Goal: Check status: Verify the current state of an ongoing process or item

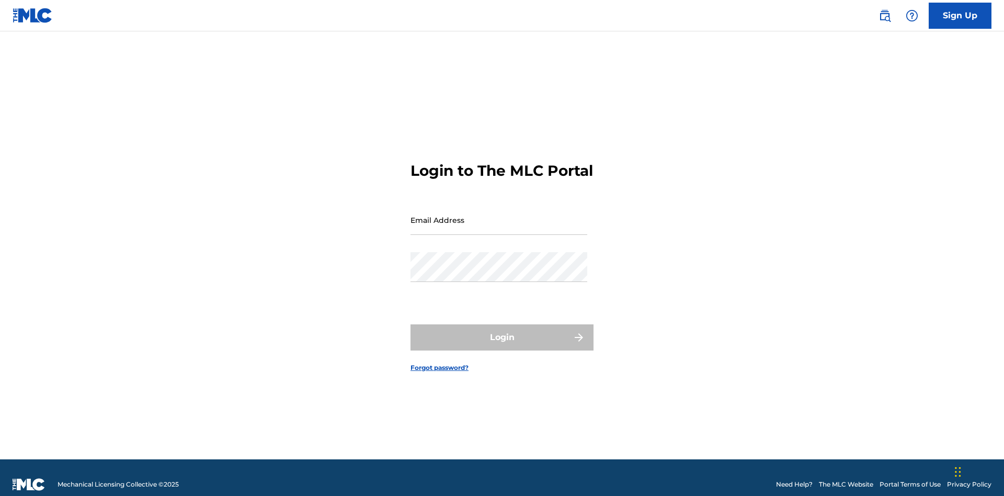
scroll to position [14, 0]
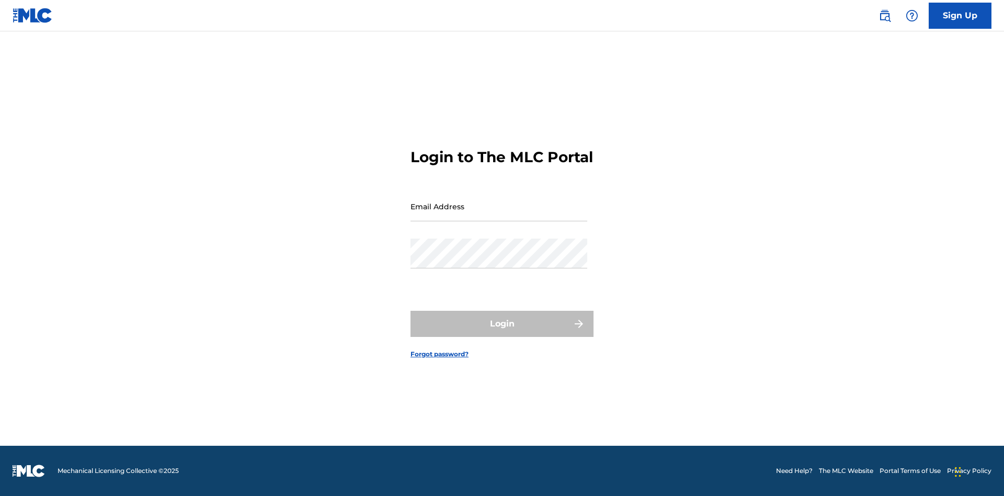
click at [499, 215] on input "Email Address" at bounding box center [499, 206] width 177 height 30
type input "[EMAIL_ADDRESS][DOMAIN_NAME]"
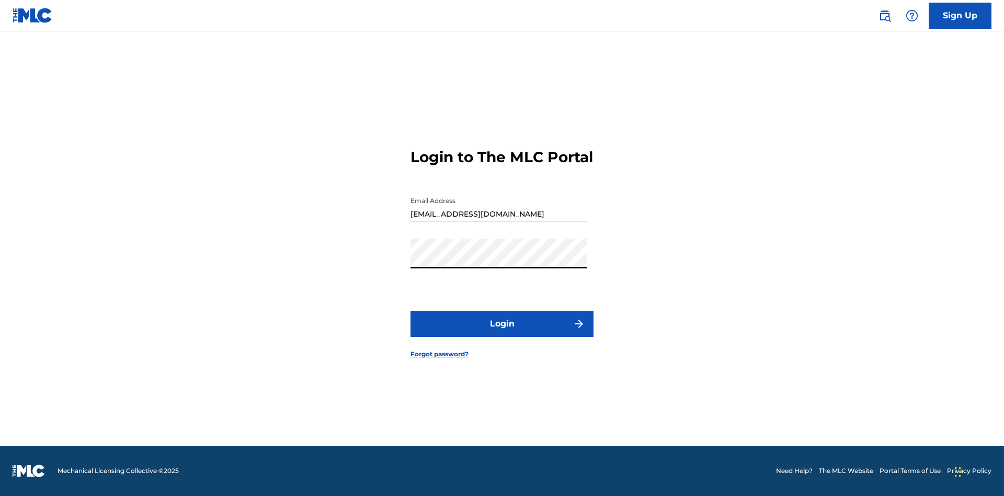
click at [502, 333] on button "Login" at bounding box center [502, 324] width 183 height 26
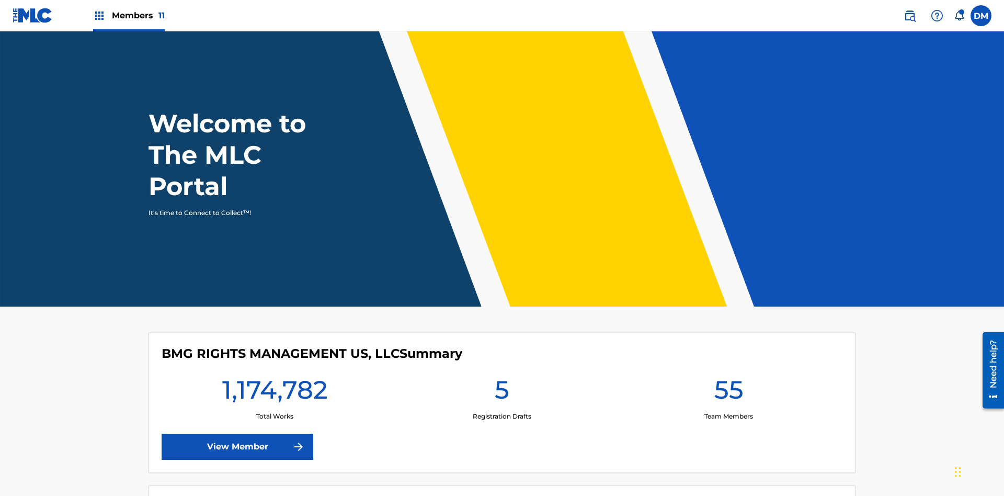
scroll to position [45, 0]
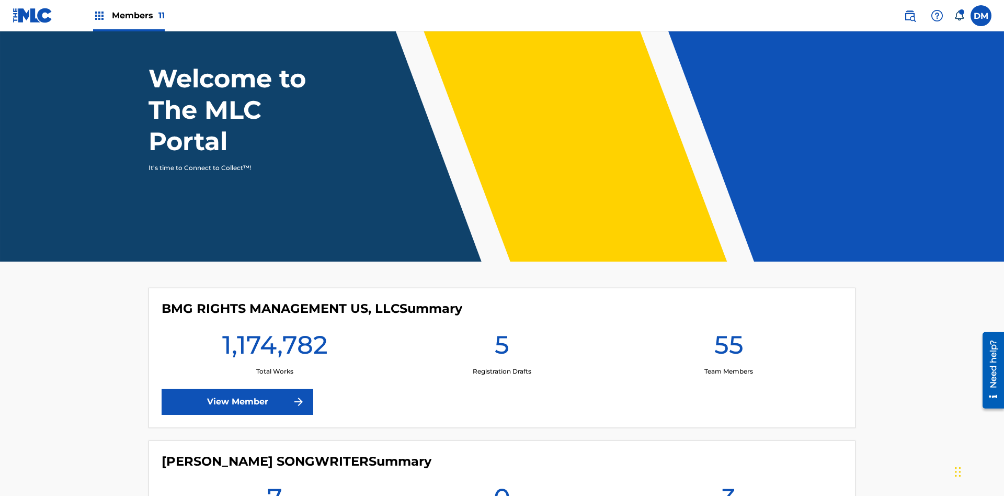
click at [129, 15] on span "Members 11" at bounding box center [138, 15] width 53 height 12
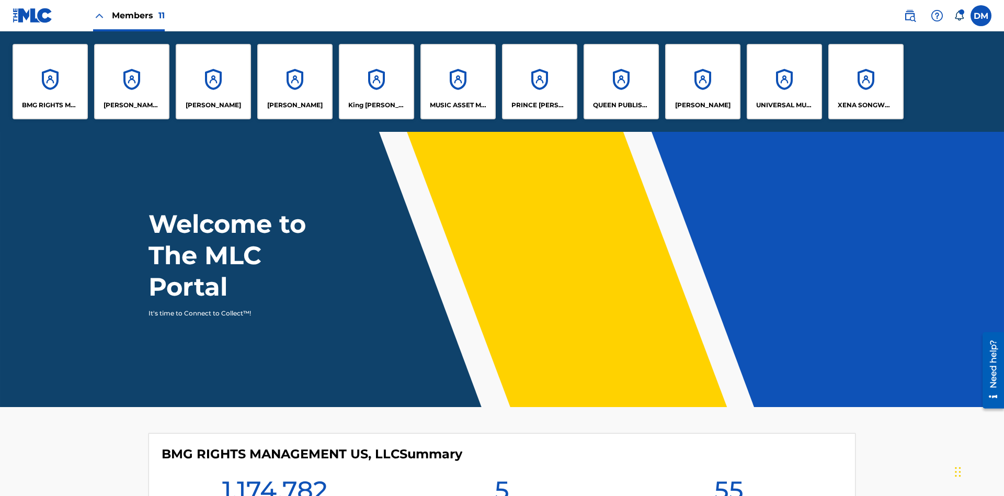
scroll to position [0, 0]
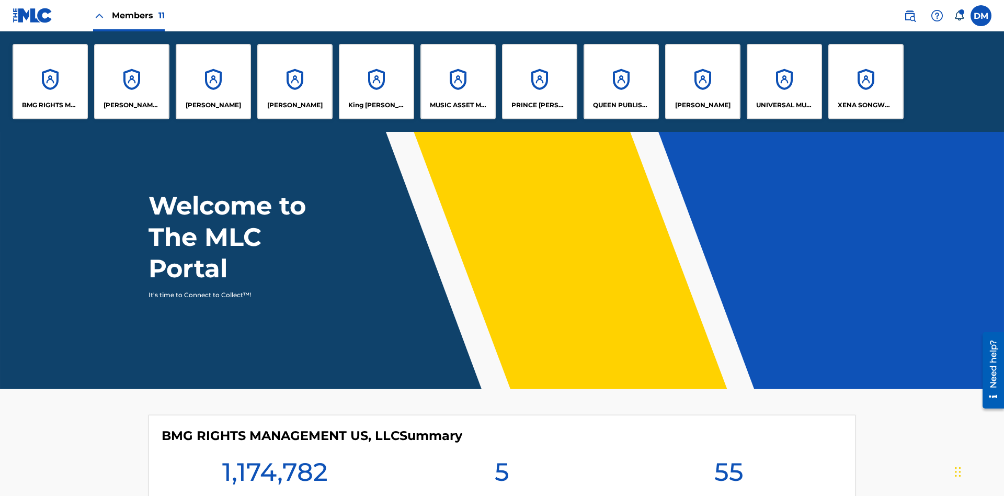
click at [784, 105] on p "UNIVERSAL MUSIC PUB GROUP" at bounding box center [784, 104] width 57 height 9
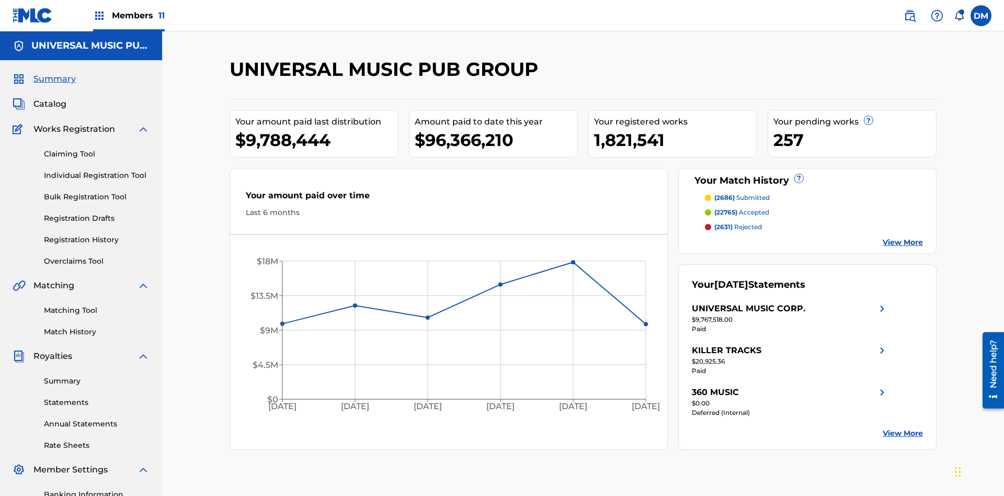
click at [97, 234] on link "Registration History" at bounding box center [97, 239] width 106 height 11
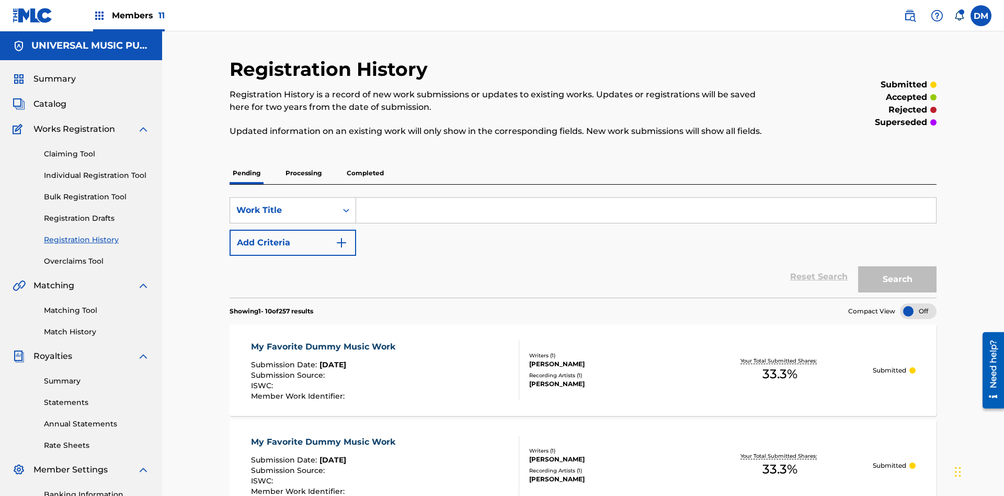
click at [303, 162] on p "Processing" at bounding box center [303, 173] width 42 height 22
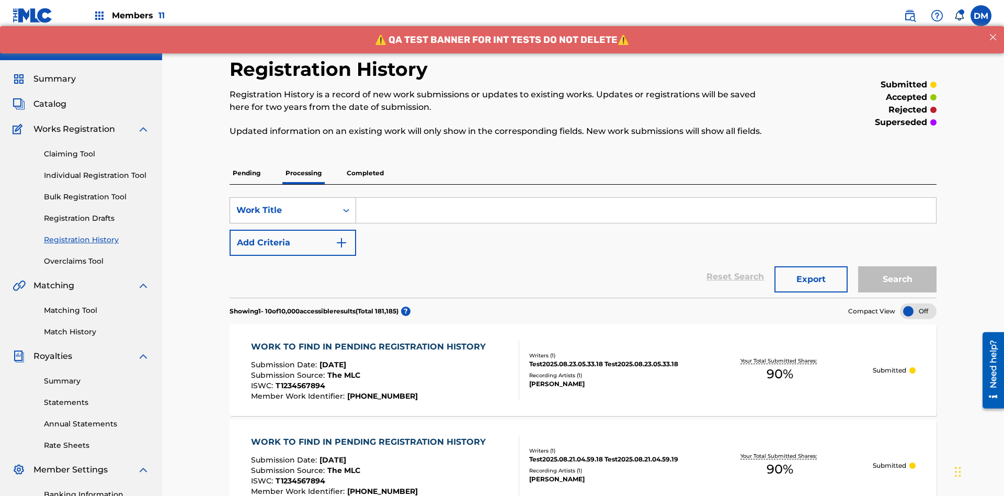
click at [283, 204] on div "Work Title" at bounding box center [283, 210] width 94 height 13
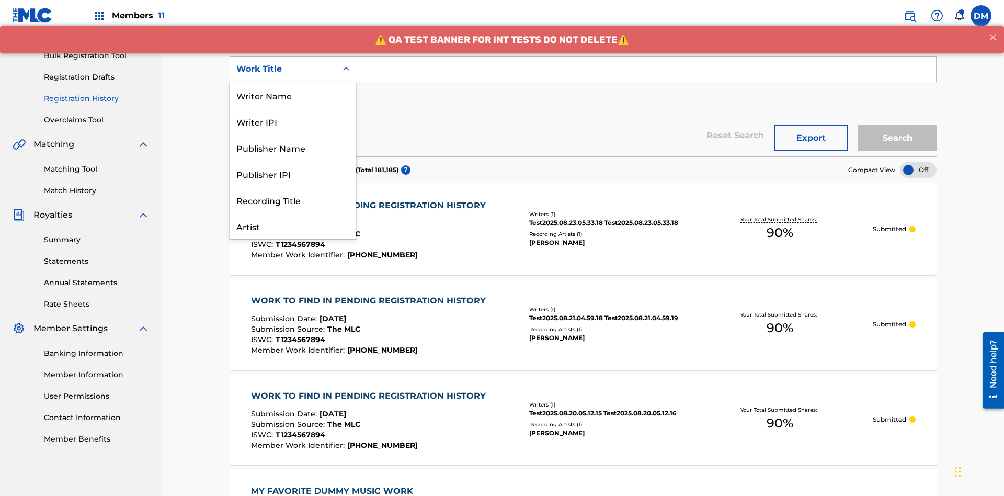
scroll to position [52, 0]
click at [293, 226] on div "Work Title" at bounding box center [293, 226] width 126 height 26
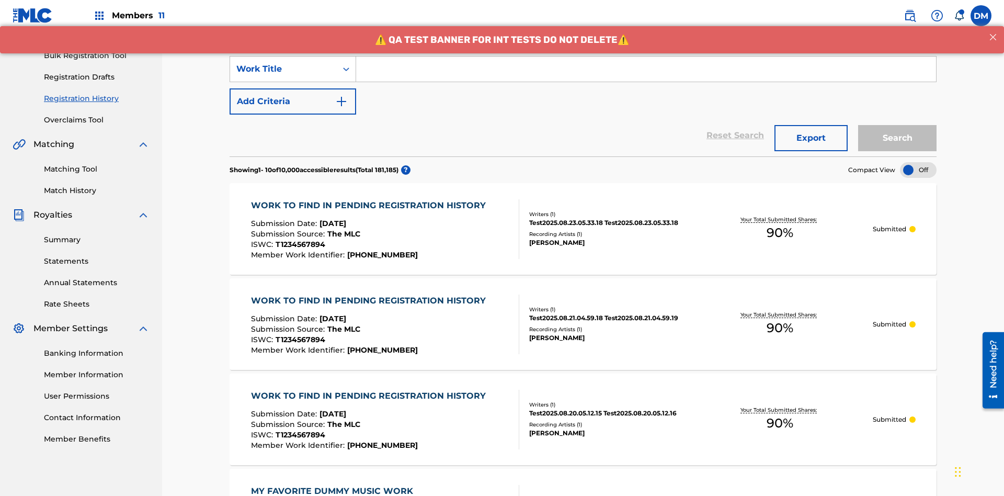
click at [293, 88] on button "Add Criteria" at bounding box center [293, 101] width 127 height 26
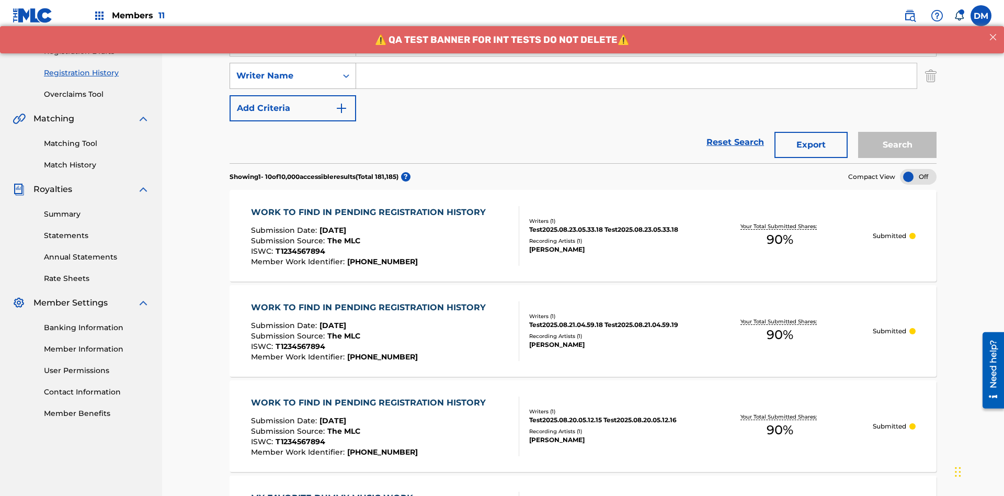
click at [283, 70] on div "Writer Name" at bounding box center [283, 76] width 94 height 13
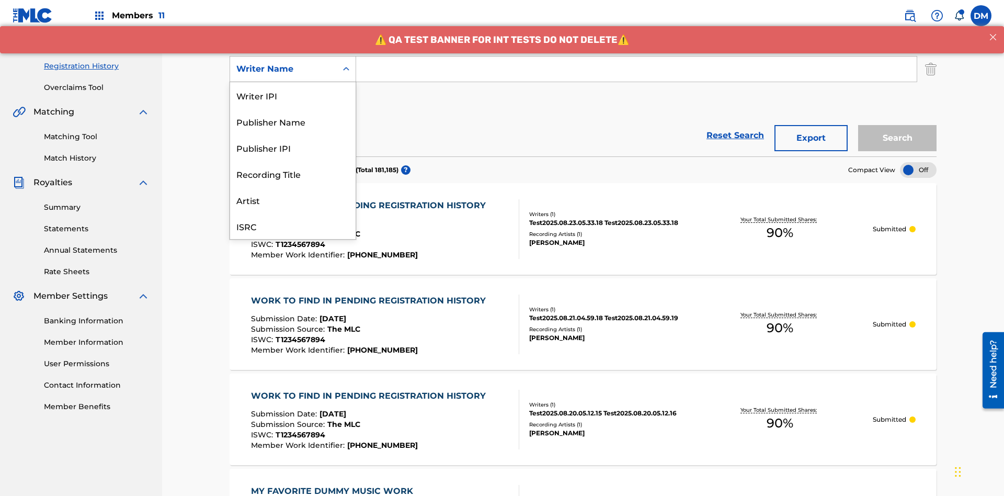
scroll to position [26, 0]
click at [293, 147] on div "Recording Title" at bounding box center [293, 147] width 126 height 26
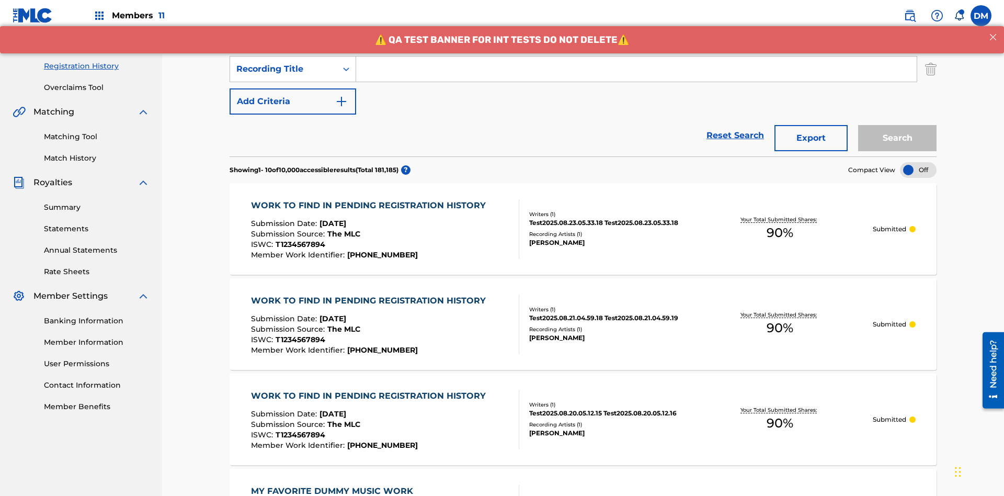
click at [293, 88] on button "Add Criteria" at bounding box center [293, 101] width 127 height 26
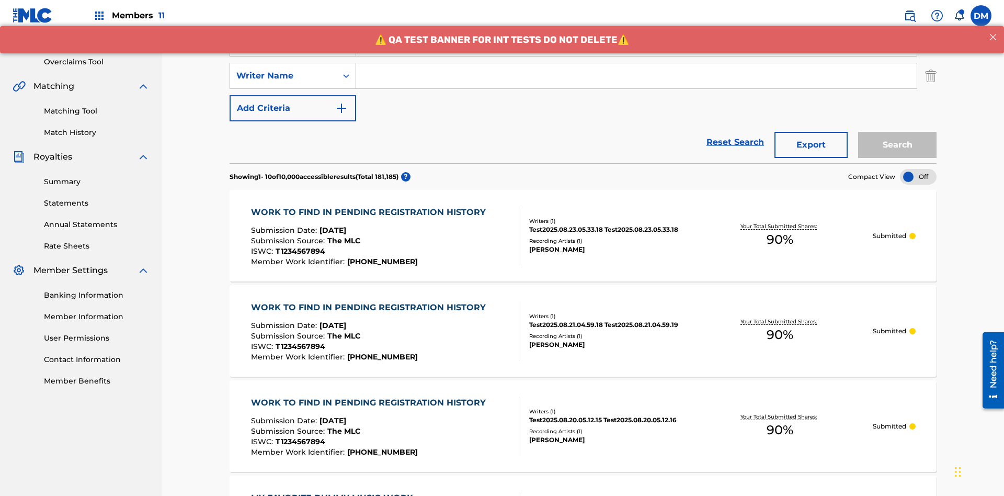
scroll to position [206, 0]
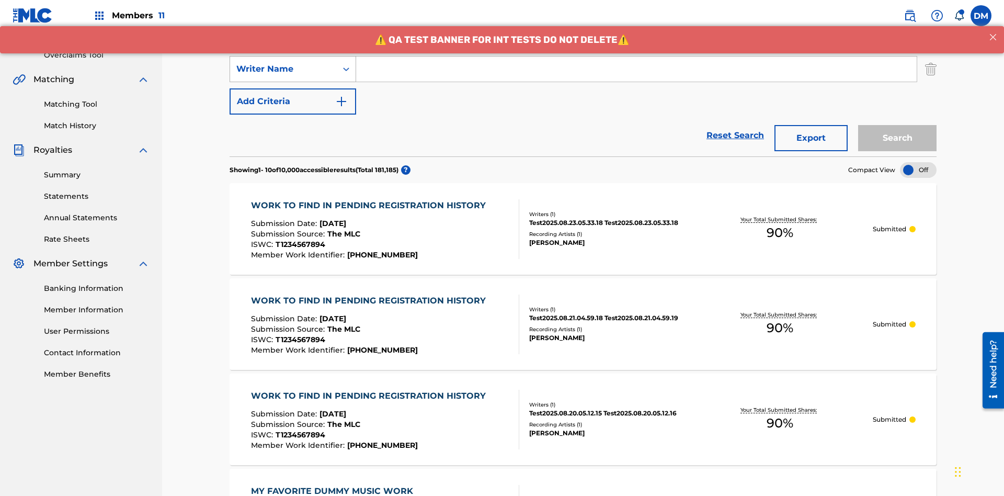
click at [283, 69] on div "Writer Name" at bounding box center [283, 69] width 94 height 13
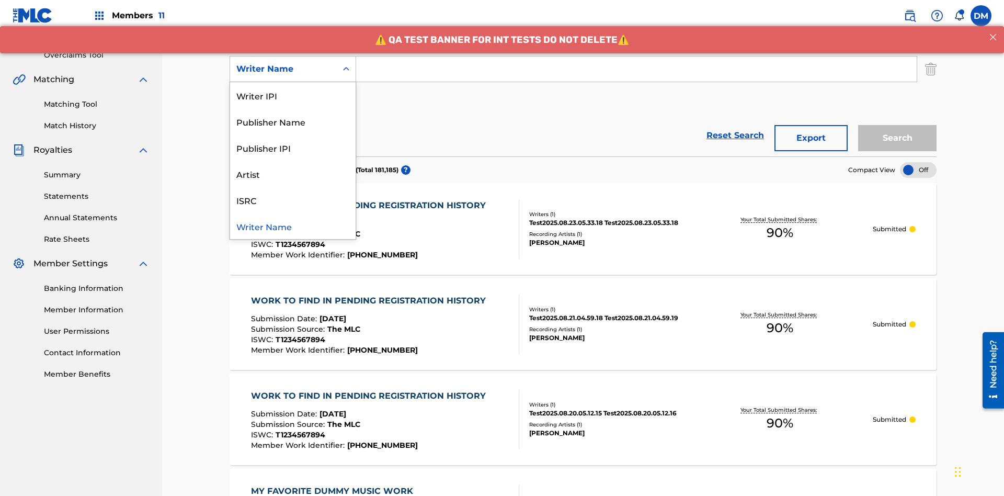
click at [293, 200] on div "ISRC" at bounding box center [293, 200] width 126 height 26
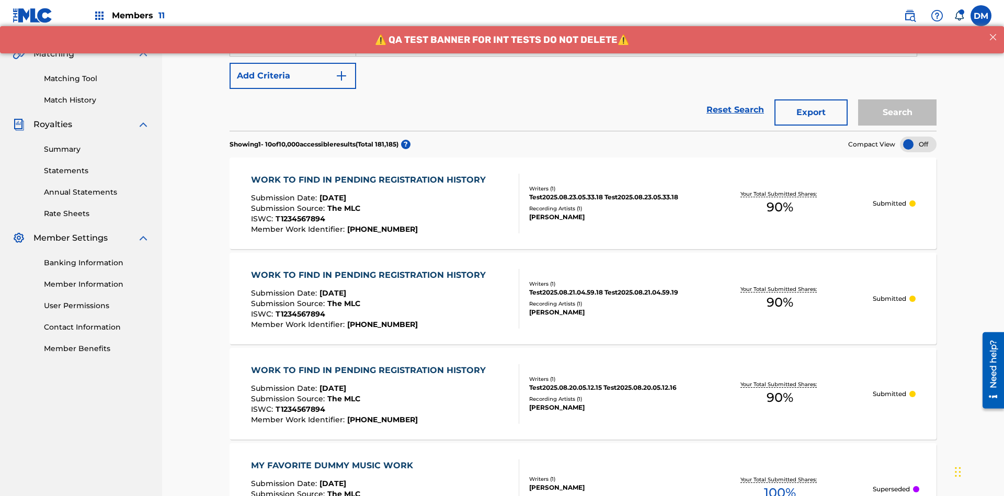
click at [293, 76] on button "Add Criteria" at bounding box center [293, 76] width 127 height 26
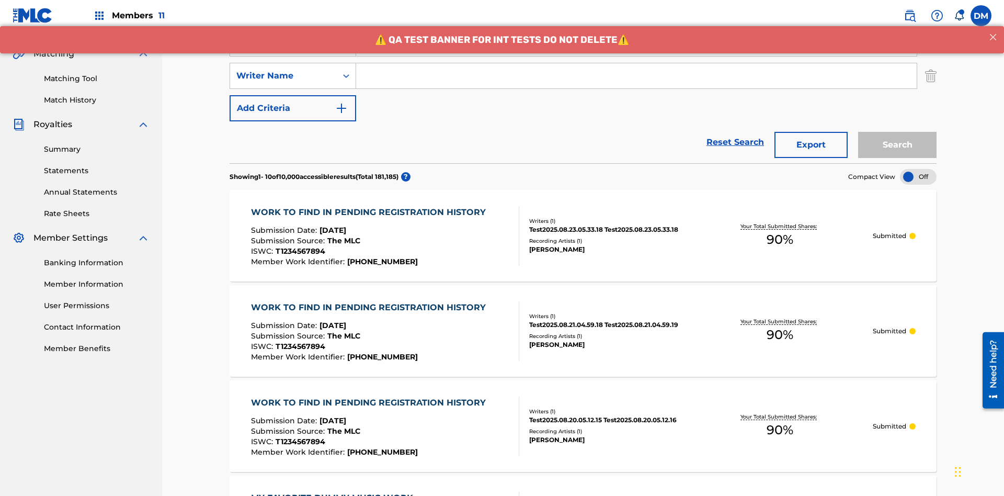
scroll to position [238, 0]
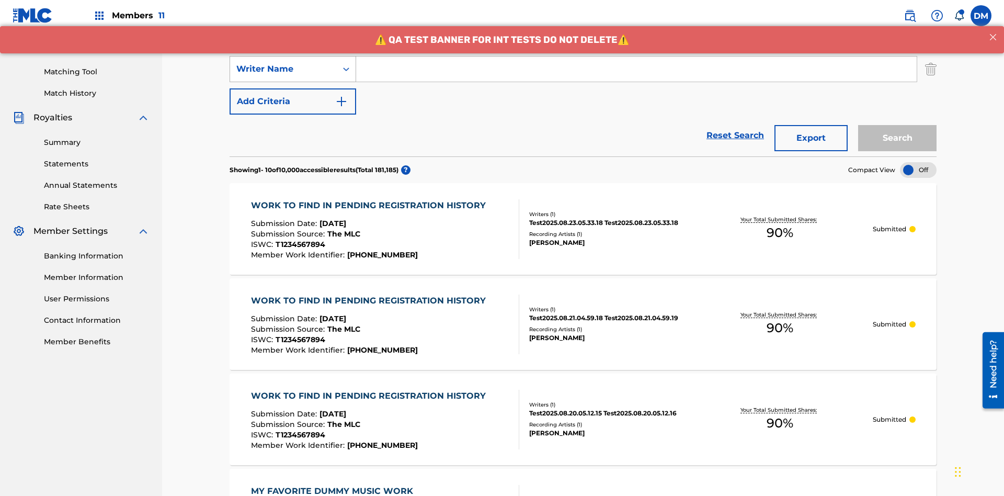
click at [283, 69] on div "Writer Name" at bounding box center [283, 69] width 94 height 13
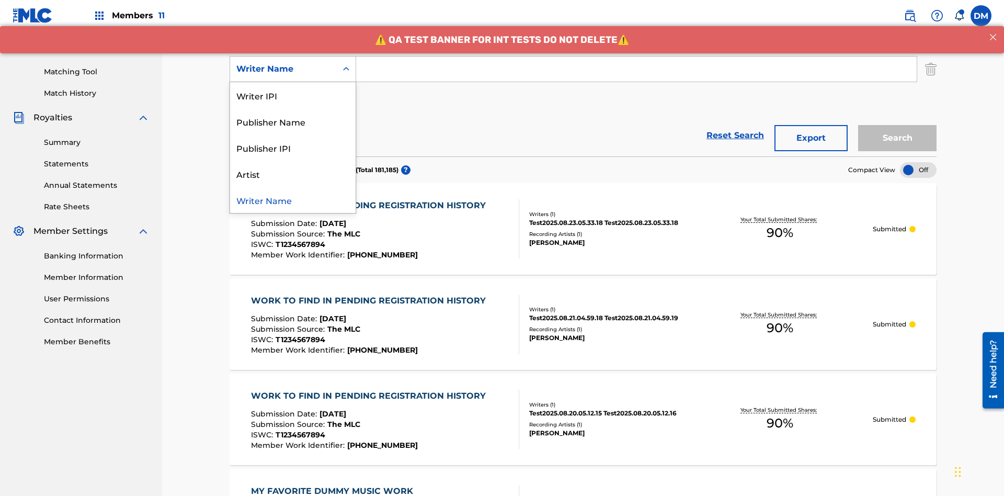
click at [293, 200] on div "Writer Name" at bounding box center [293, 200] width 126 height 26
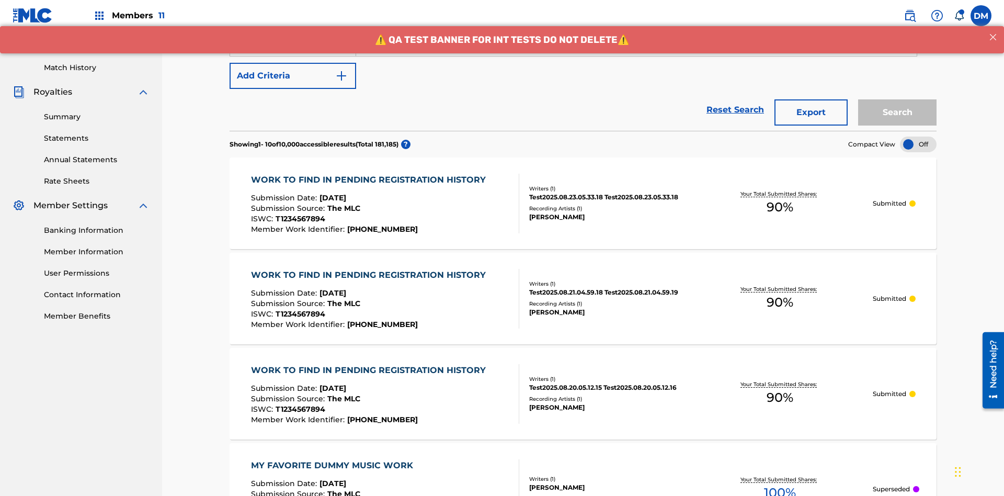
click at [293, 76] on button "Add Criteria" at bounding box center [293, 76] width 127 height 26
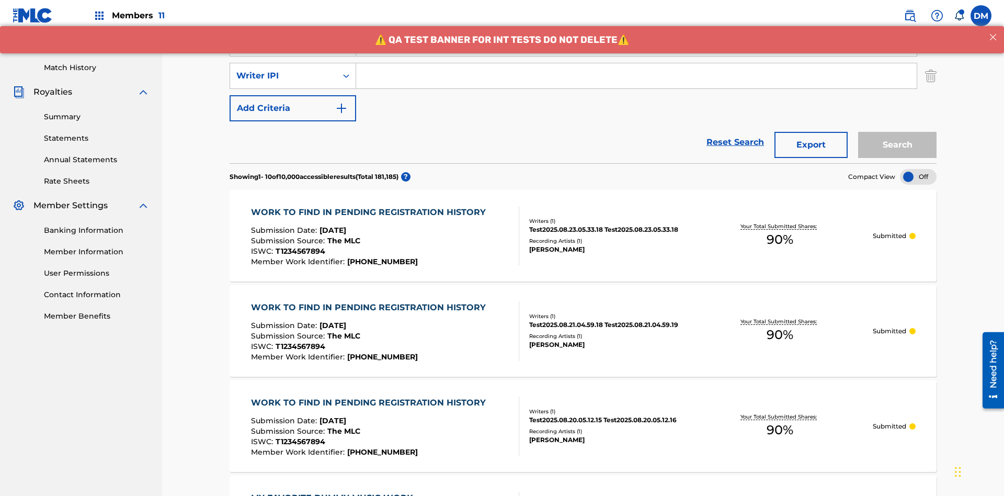
scroll to position [271, 0]
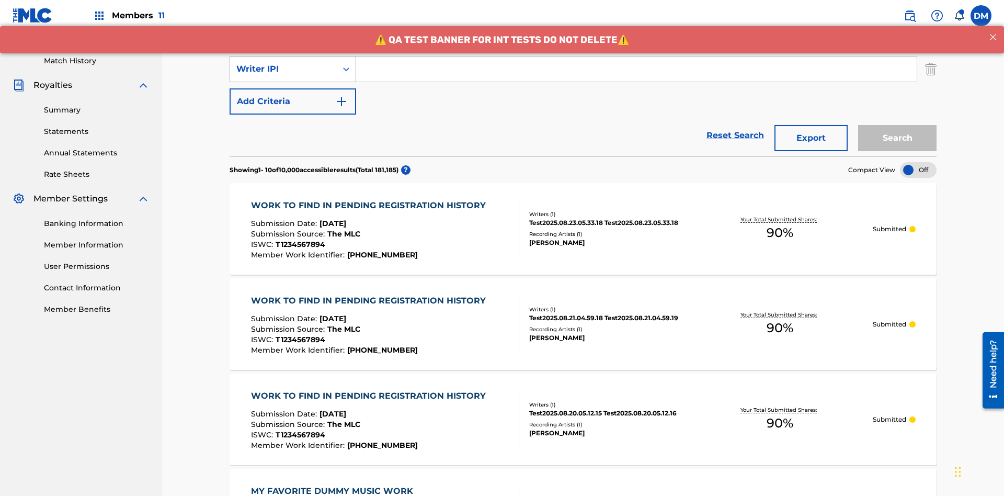
click at [283, 69] on div "Writer IPI" at bounding box center [283, 69] width 94 height 13
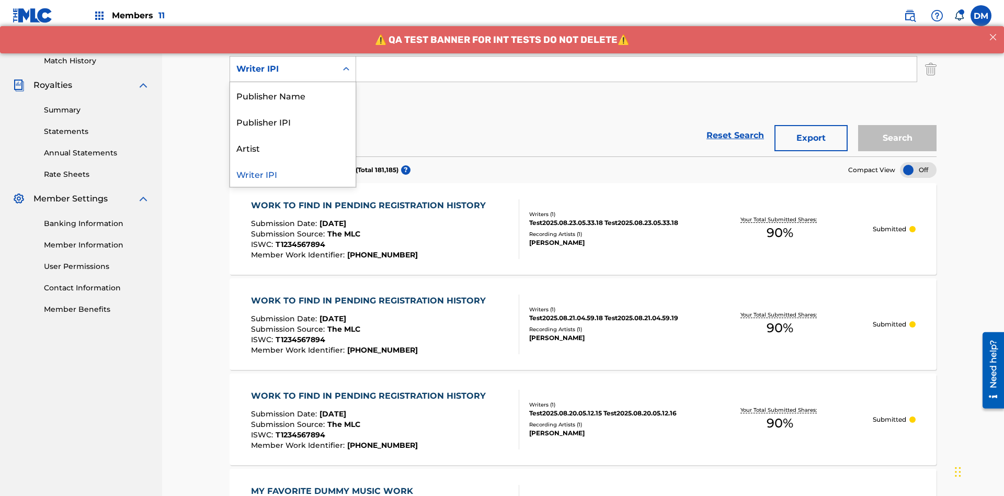
click at [293, 95] on div "Publisher Name" at bounding box center [293, 95] width 126 height 26
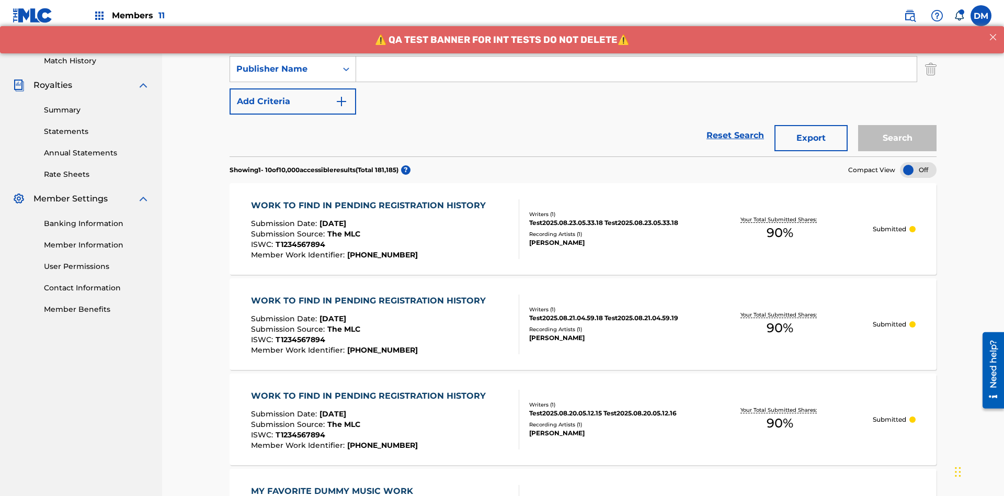
click at [293, 88] on button "Add Criteria" at bounding box center [293, 101] width 127 height 26
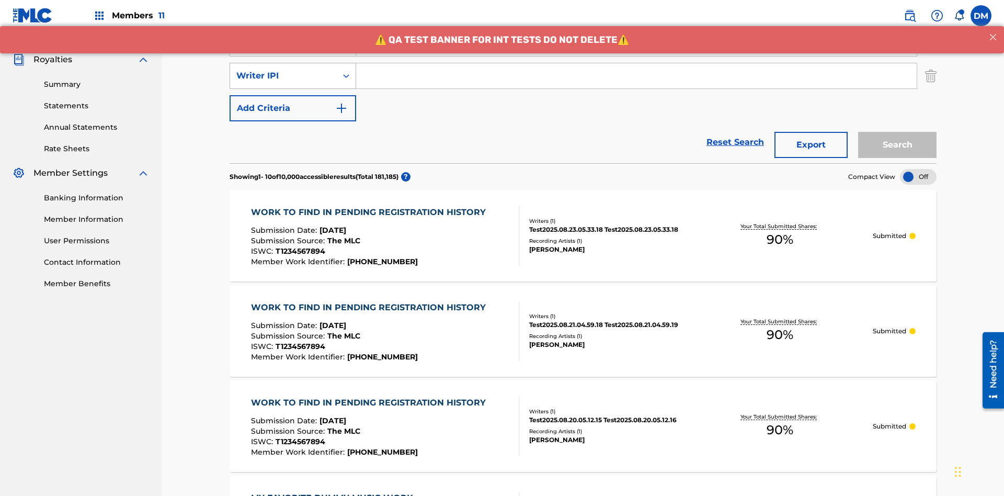
click at [283, 70] on div "Writer IPI" at bounding box center [283, 76] width 94 height 13
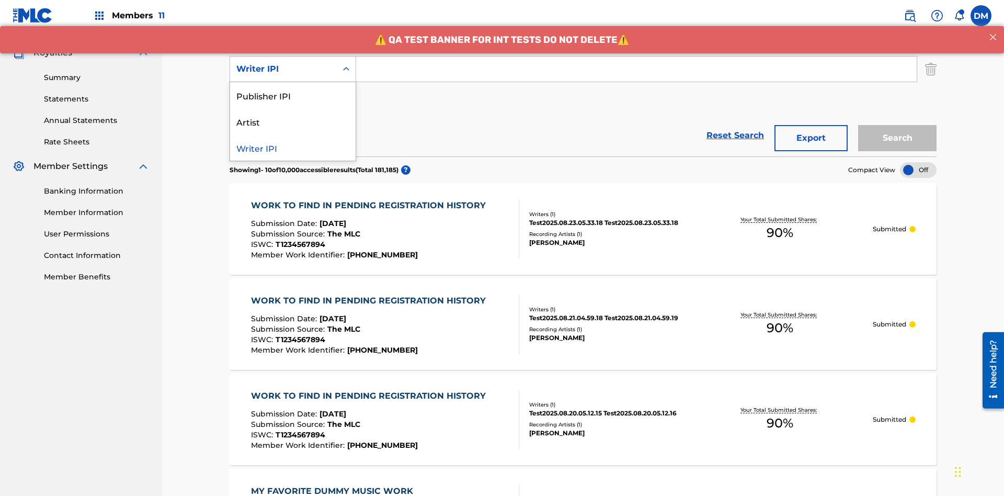
click at [293, 95] on div "Publisher IPI" at bounding box center [293, 95] width 126 height 26
click at [293, 88] on button "Add Criteria" at bounding box center [293, 101] width 127 height 26
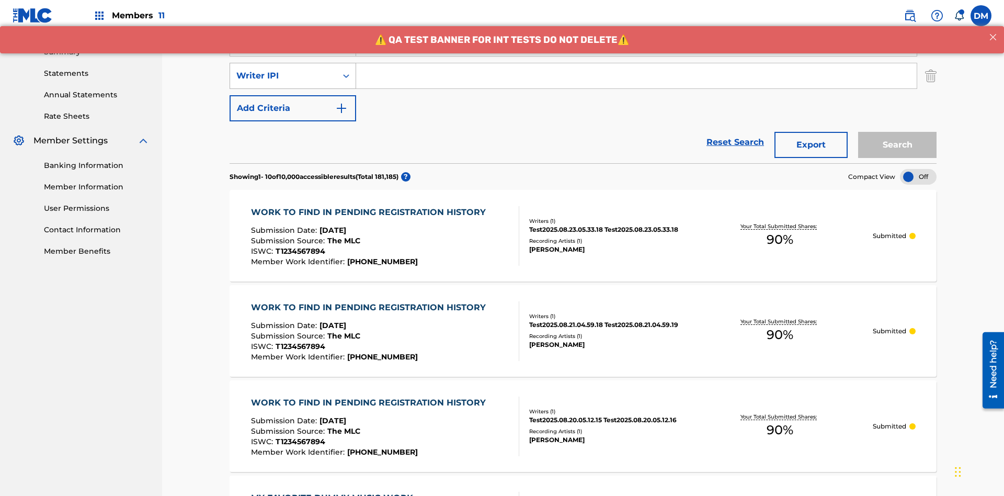
click at [283, 70] on div "Writer IPI" at bounding box center [283, 76] width 94 height 13
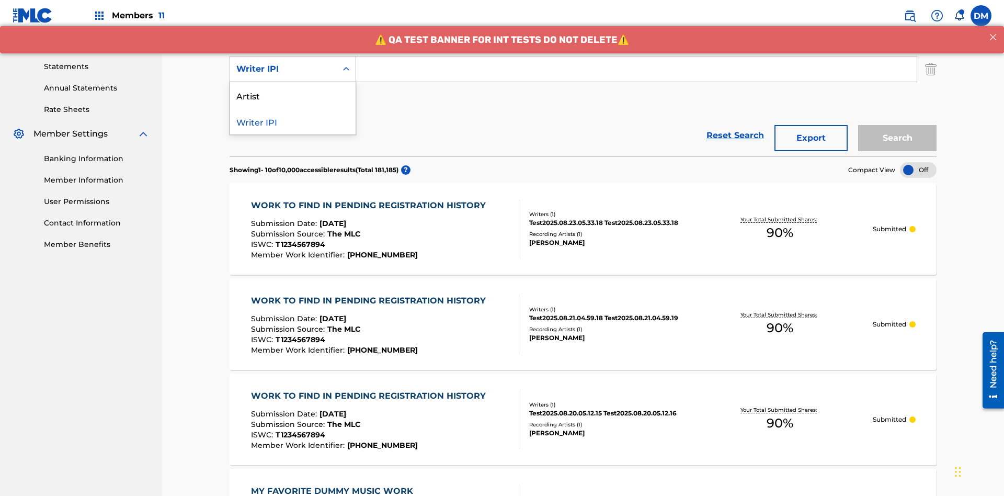
click at [293, 95] on div "Artist" at bounding box center [293, 95] width 126 height 26
click at [293, 88] on button "Add Criteria" at bounding box center [293, 101] width 127 height 26
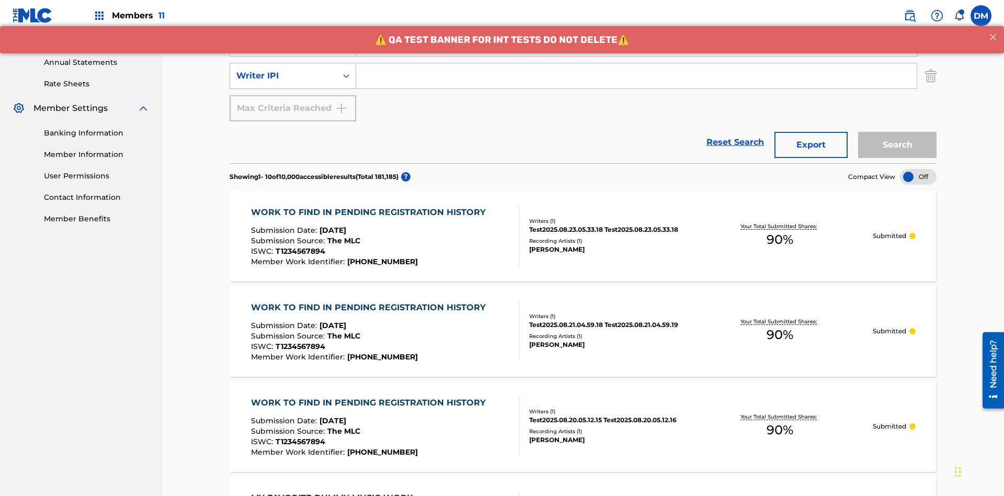
click at [283, 70] on div "Writer IPI" at bounding box center [283, 76] width 94 height 13
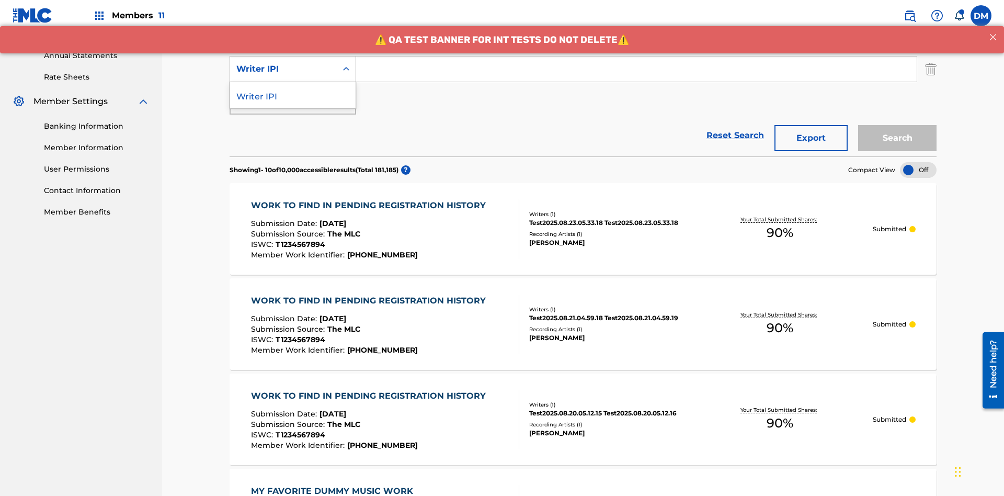
click at [293, 95] on div "Writer IPI" at bounding box center [293, 95] width 126 height 26
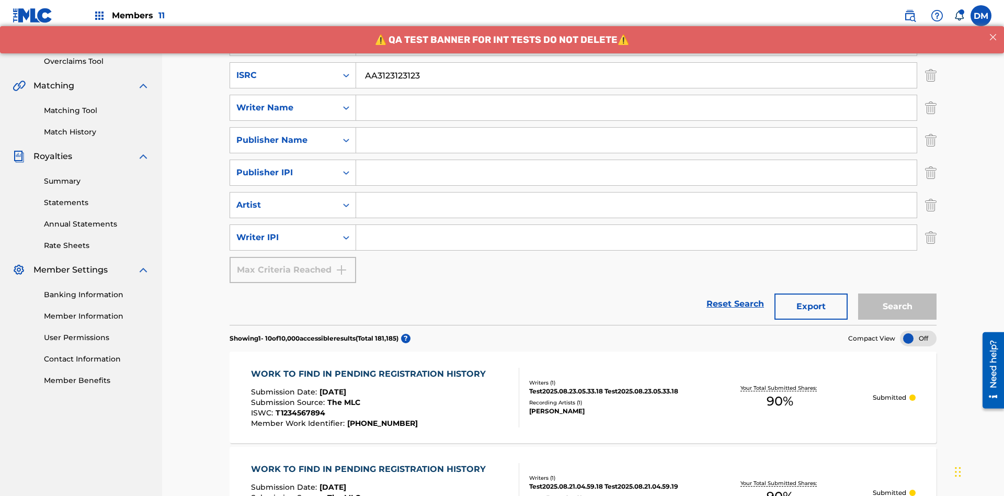
type input "AA3123123123"
click at [646, 23] on input "Search Form" at bounding box center [646, 10] width 580 height 25
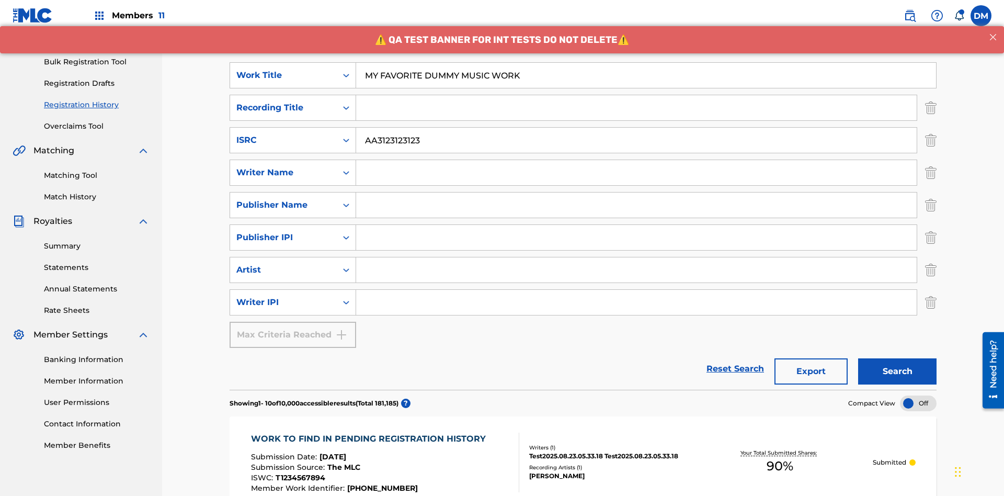
type input "MY FAVORITE DUMMY MUSIC WORK"
click at [636, 160] on input "Search Form" at bounding box center [636, 172] width 561 height 25
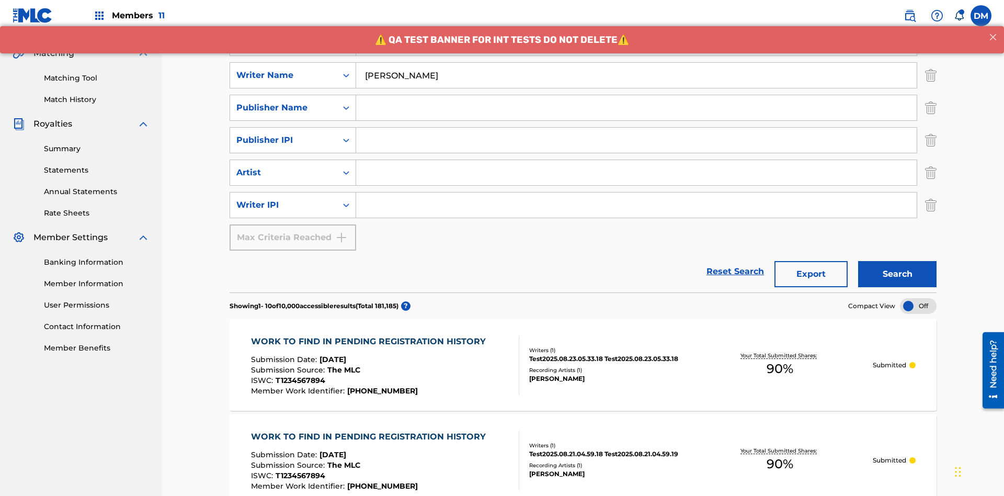
type input "[PERSON_NAME]"
click at [636, 192] on input "Search Form" at bounding box center [636, 204] width 561 height 25
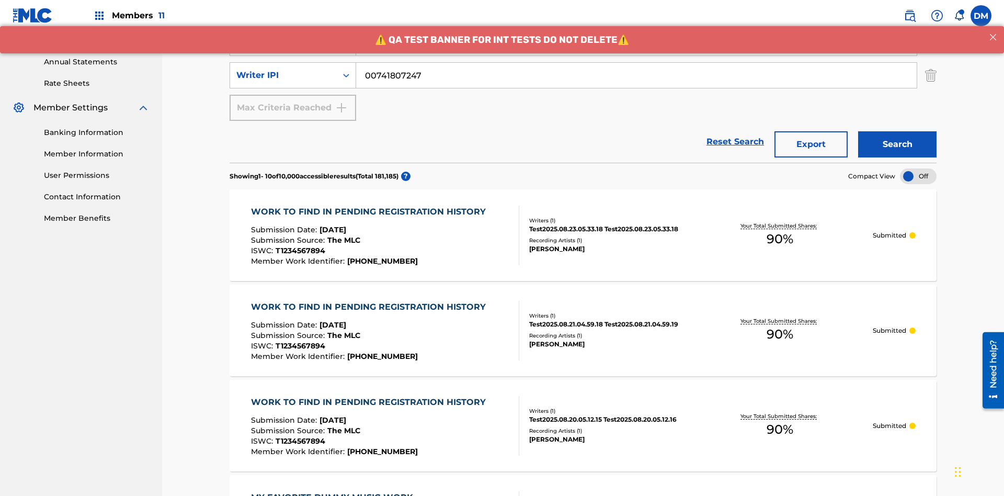
type input "00741807247"
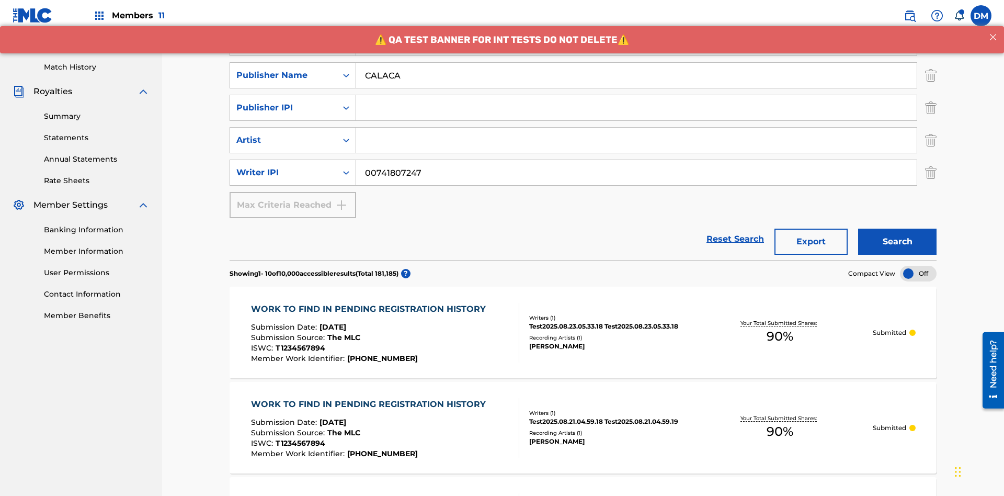
type input "CALACA"
click at [636, 95] on input "Search Form" at bounding box center [636, 107] width 561 height 25
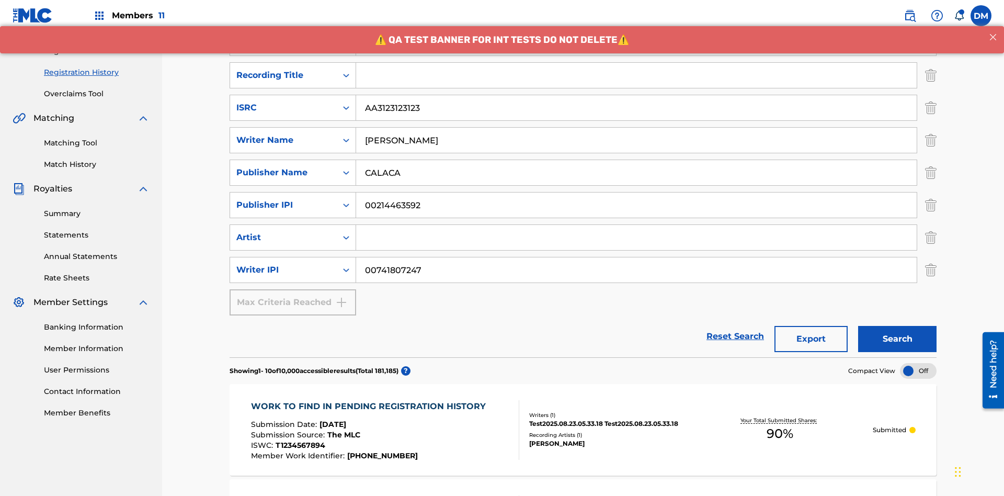
type input "00214463592"
click at [636, 75] on input "Search Form" at bounding box center [636, 75] width 561 height 25
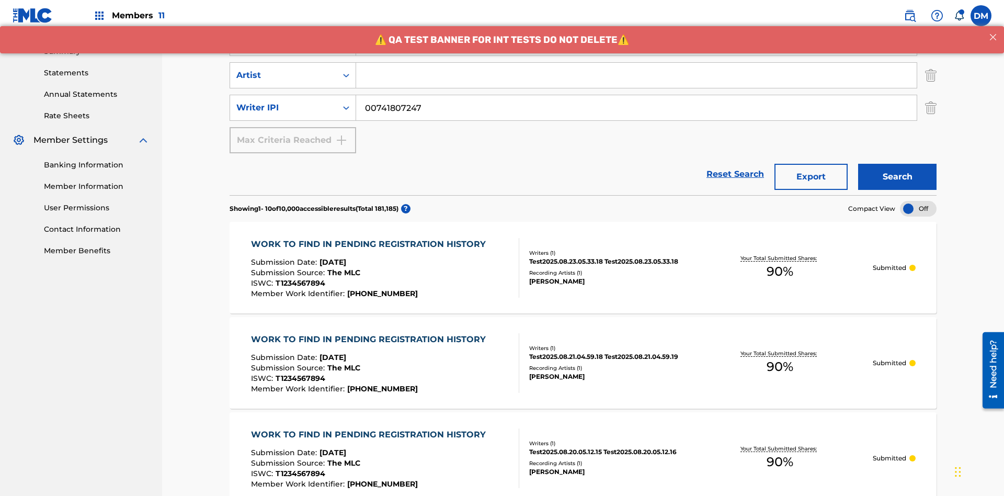
type input "Best Song Ever"
click at [636, 75] on input "Search Form" at bounding box center [636, 75] width 561 height 25
type input "[PERSON_NAME]"
click at [897, 164] on button "Search" at bounding box center [897, 177] width 78 height 26
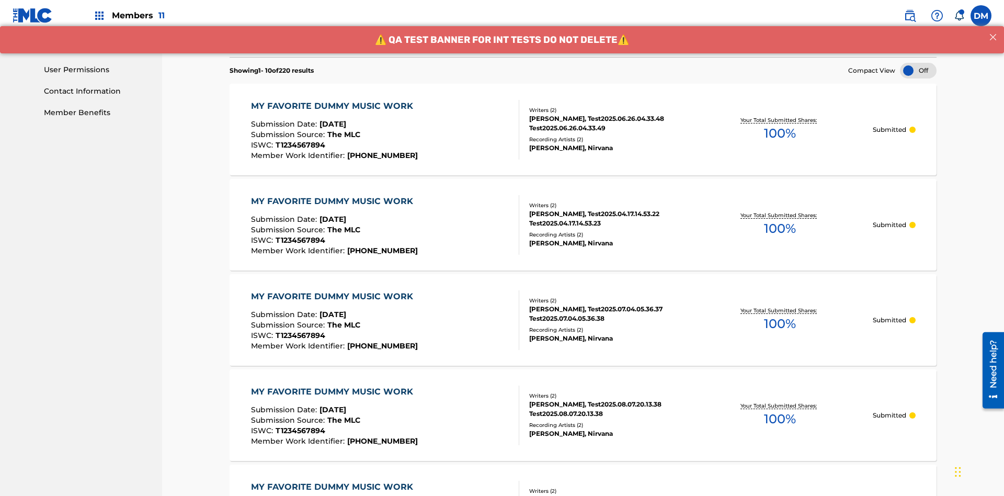
scroll to position [504, 0]
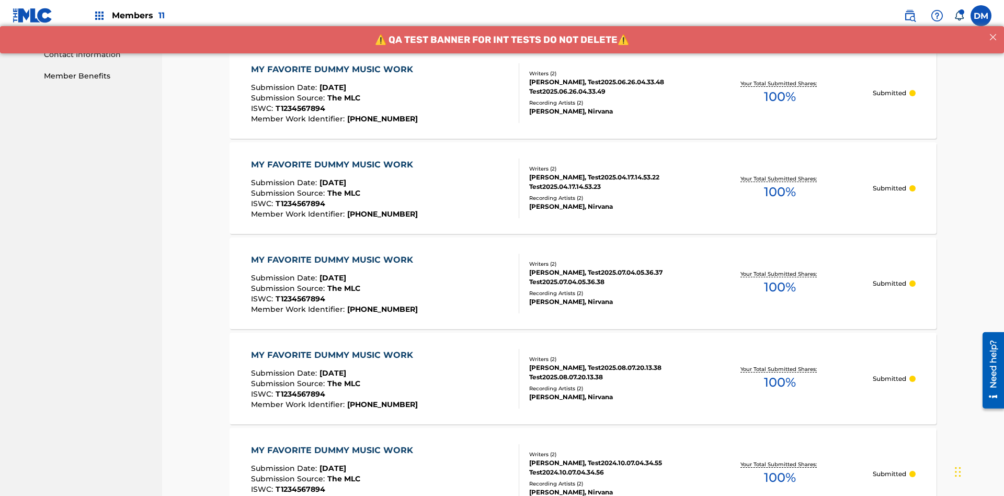
click at [333, 69] on div "MY FAVORITE DUMMY MUSIC WORK" at bounding box center [334, 69] width 167 height 13
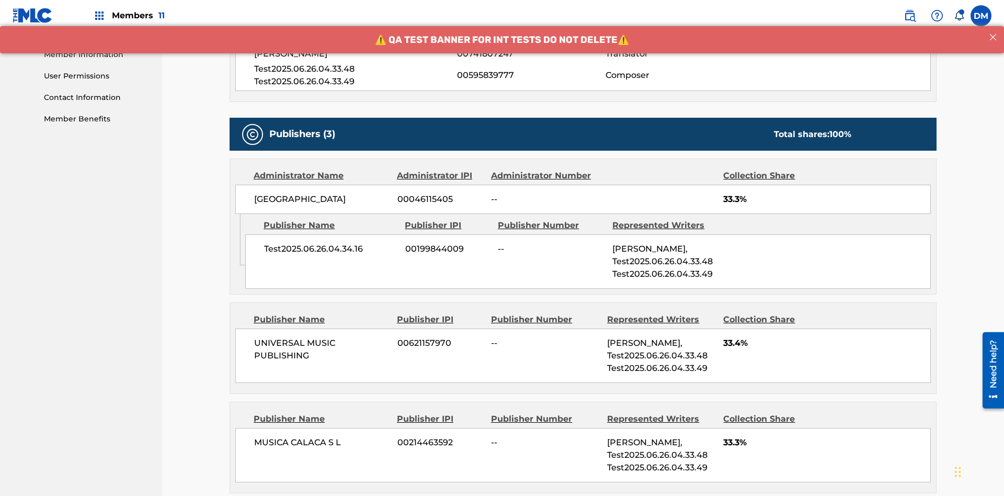
scroll to position [446, 0]
